Goal: Task Accomplishment & Management: Use online tool/utility

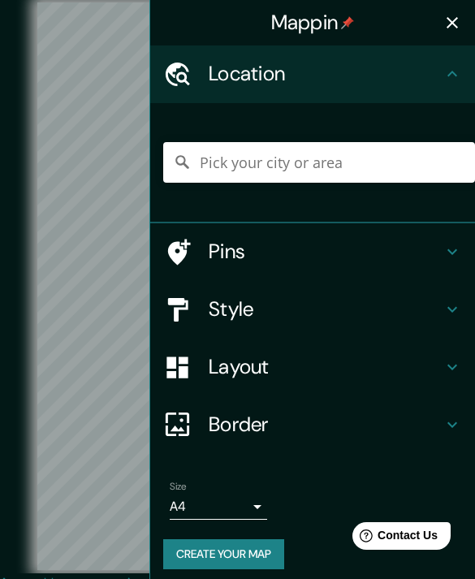
click at [455, 26] on icon "button" at bounding box center [452, 22] width 11 height 11
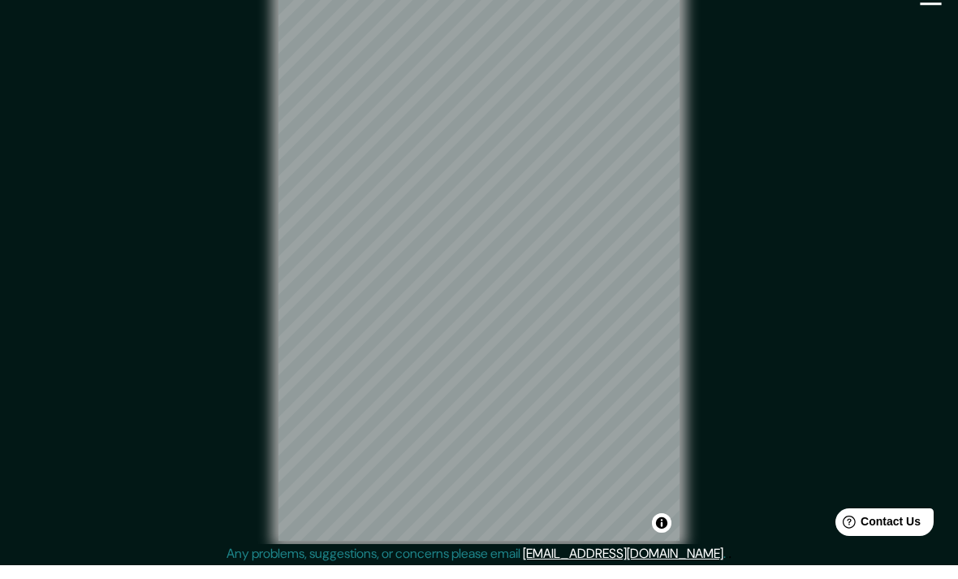
scroll to position [15, 0]
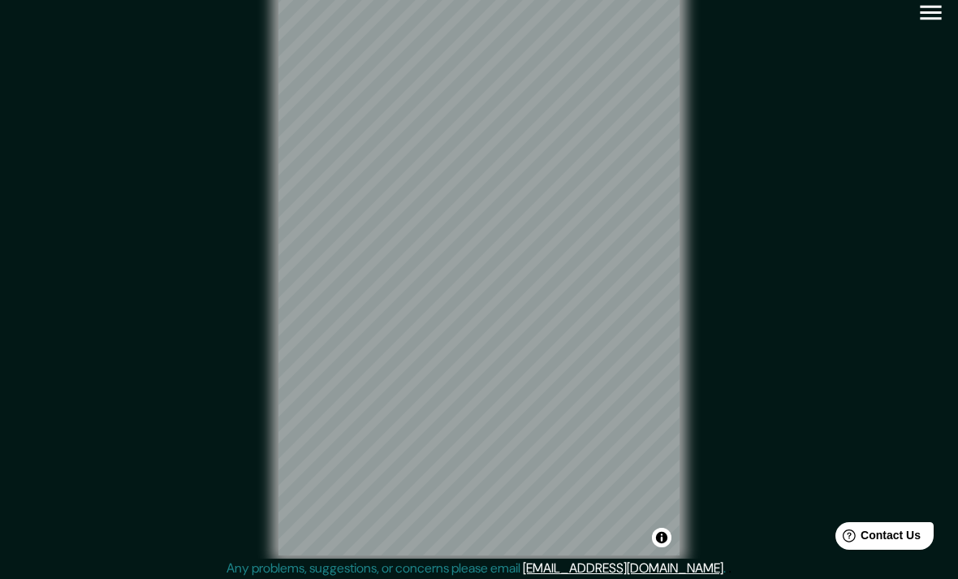
click at [932, 17] on icon "button" at bounding box center [931, 12] width 28 height 28
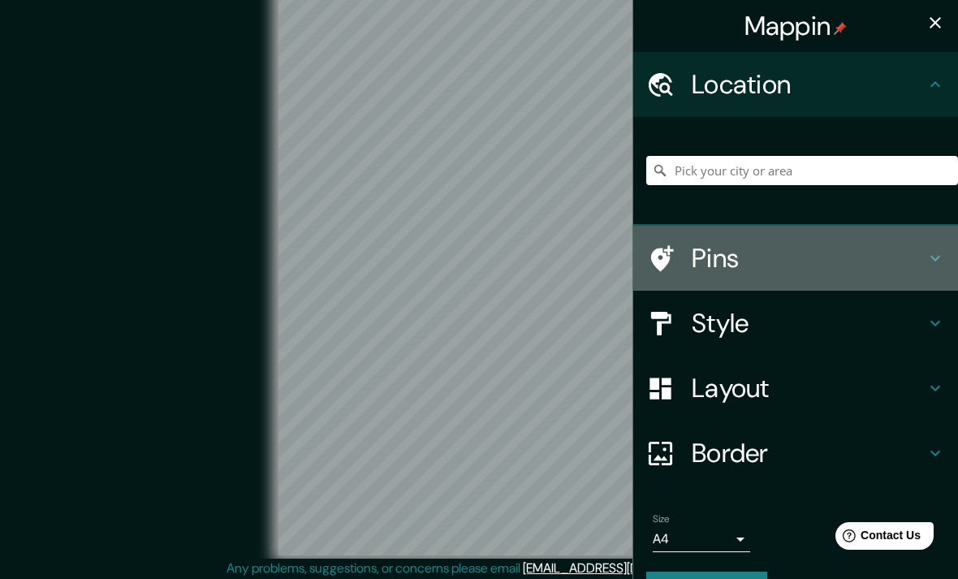
click at [839, 253] on h4 "Pins" at bounding box center [809, 258] width 234 height 32
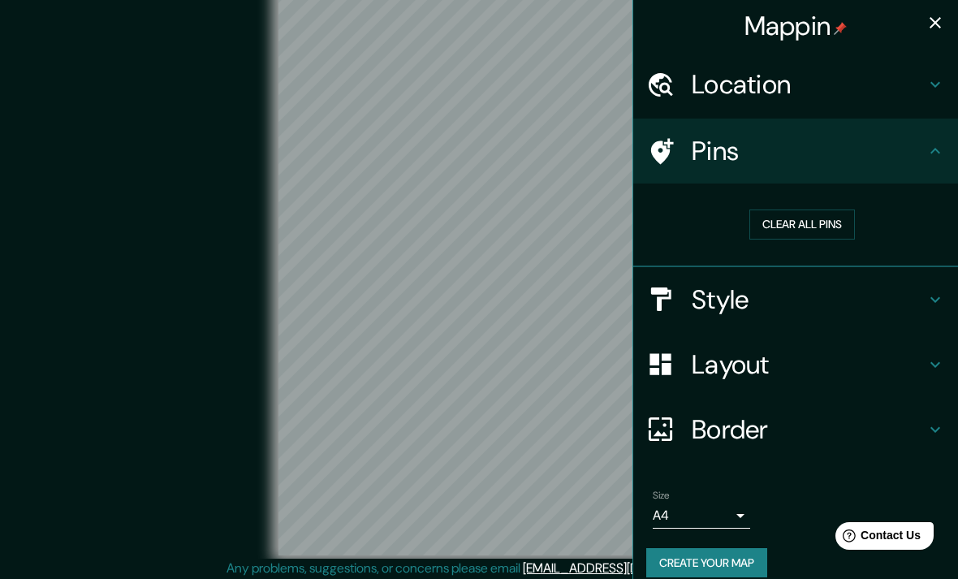
click at [828, 229] on button "Clear all pins" at bounding box center [803, 225] width 106 height 30
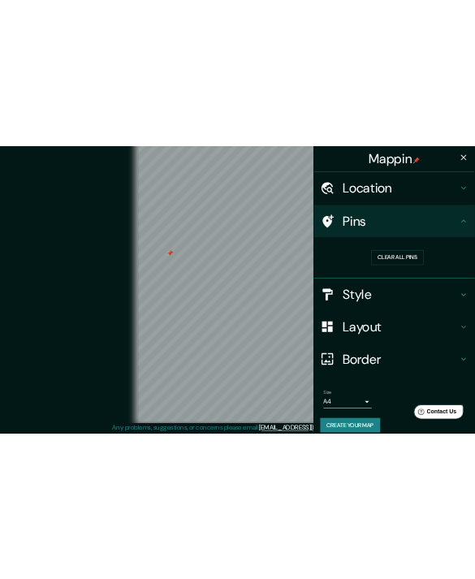
scroll to position [0, 0]
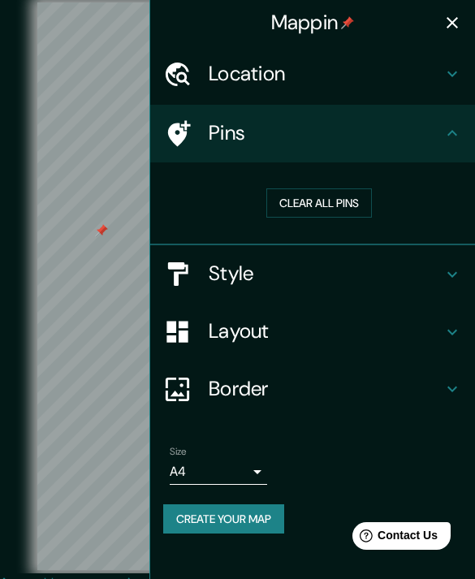
click at [453, 16] on icon "button" at bounding box center [452, 22] width 19 height 19
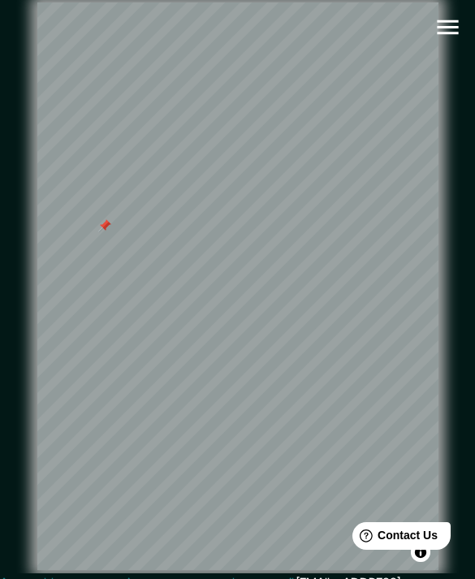
click at [443, 21] on icon "button" at bounding box center [447, 27] width 21 height 15
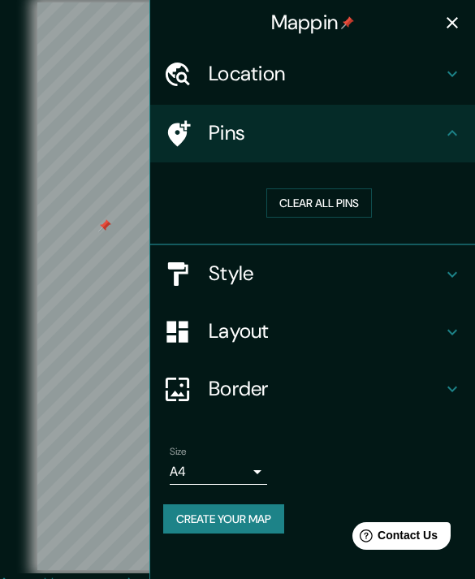
click at [262, 516] on button "Create your map" at bounding box center [223, 519] width 121 height 30
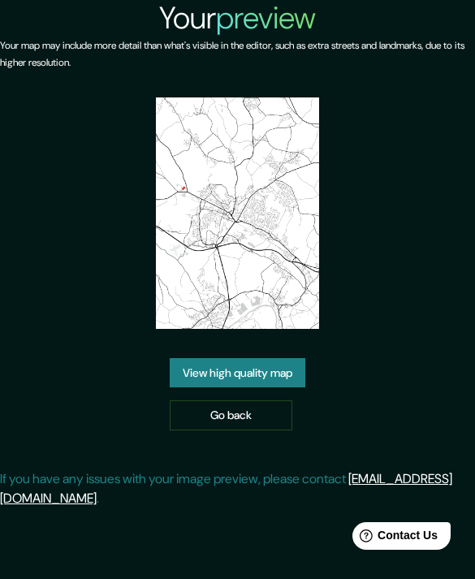
click at [283, 388] on link "View high quality map" at bounding box center [238, 373] width 136 height 30
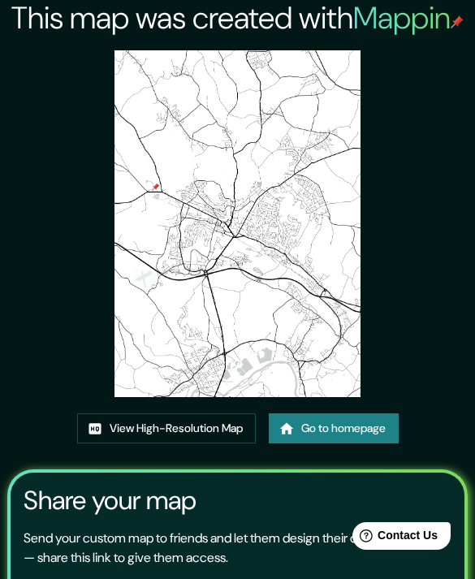
click at [217, 443] on link "View High-Resolution Map" at bounding box center [166, 428] width 179 height 30
